Goal: Book appointment/travel/reservation

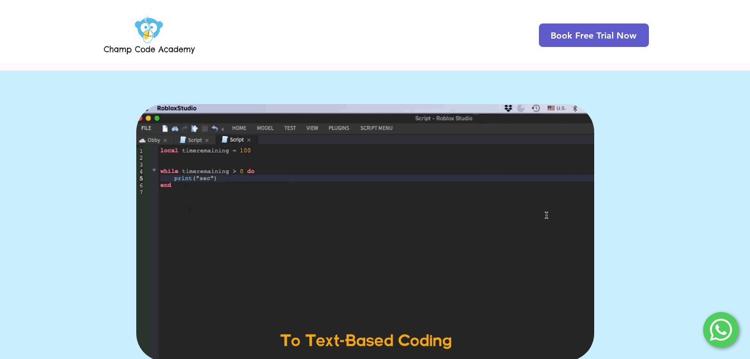
click at [145, 25] on img at bounding box center [150, 35] width 96 height 44
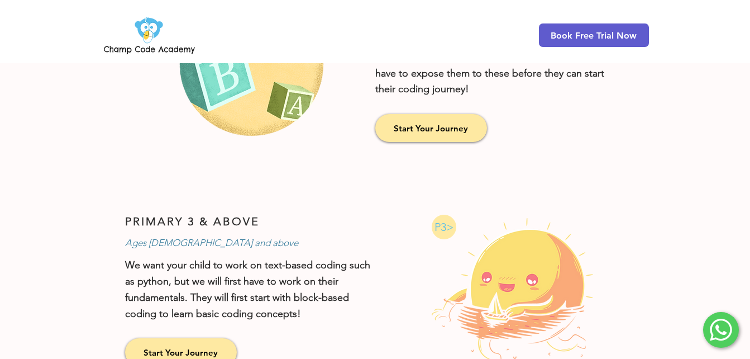
scroll to position [894, 0]
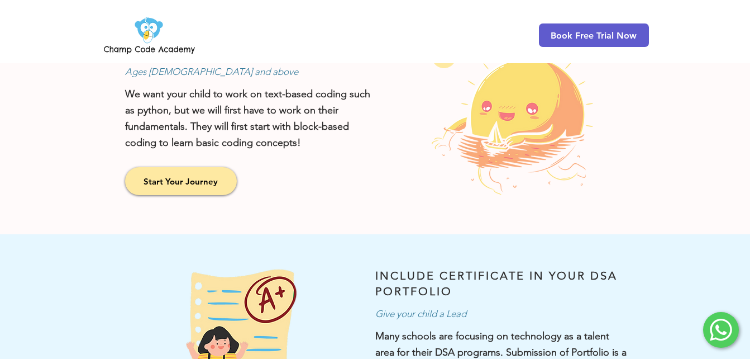
click at [726, 328] on icon at bounding box center [721, 329] width 22 height 22
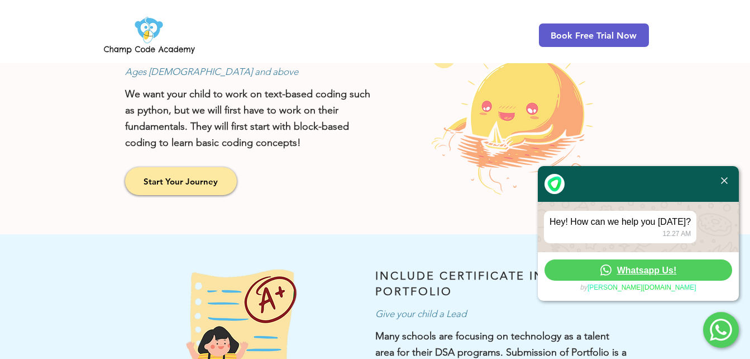
click at [724, 179] on img at bounding box center [724, 180] width 7 height 7
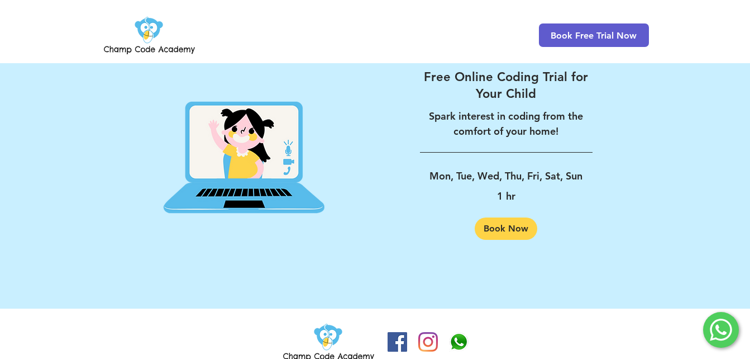
scroll to position [1843, 0]
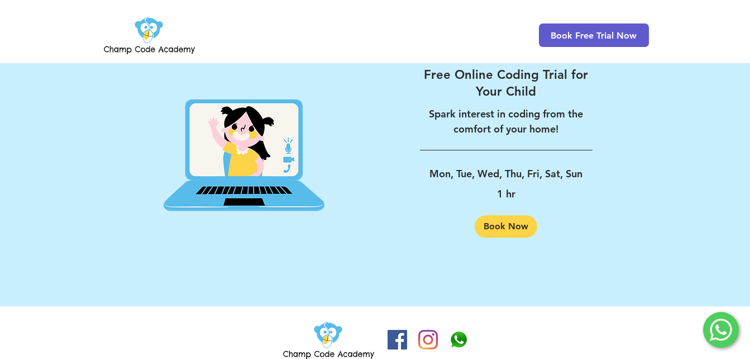
click at [728, 330] on icon at bounding box center [721, 329] width 22 height 22
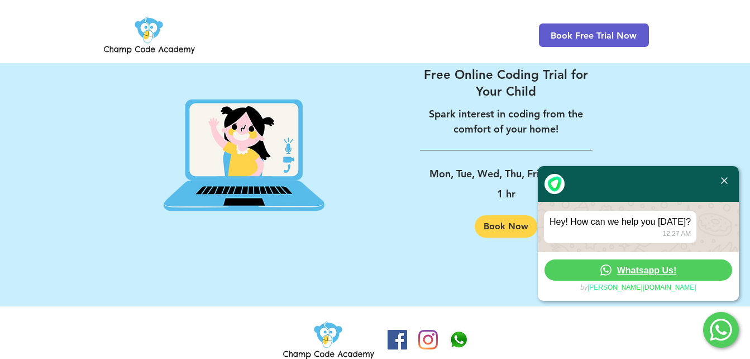
click at [690, 268] on link "Whatsapp Us!" at bounding box center [639, 269] width 188 height 21
click at [721, 177] on div at bounding box center [638, 184] width 201 height 36
click at [723, 180] on img at bounding box center [724, 180] width 7 height 7
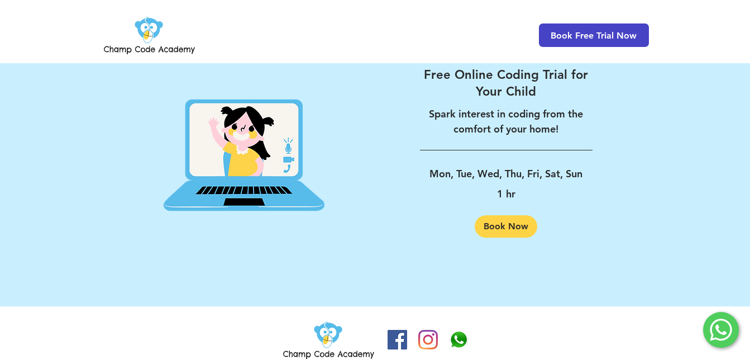
click at [579, 41] on span "Book Free Trial Now" at bounding box center [594, 34] width 110 height 23
